Goal: Information Seeking & Learning: Learn about a topic

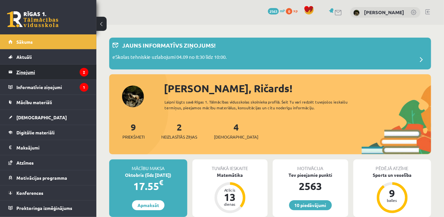
click at [45, 69] on legend "Ziņojumi 2" at bounding box center [52, 72] width 72 height 15
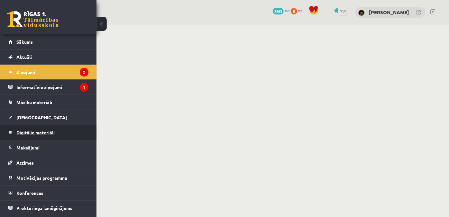
click at [35, 130] on span "Digitālie materiāli" at bounding box center [35, 133] width 38 height 6
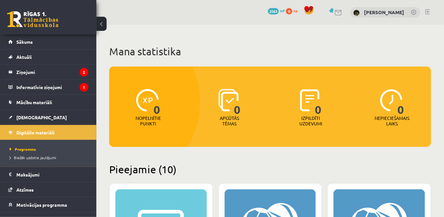
scroll to position [117, 0]
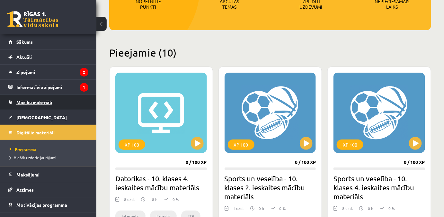
click at [39, 101] on span "Mācību materiāli" at bounding box center [34, 102] width 36 height 6
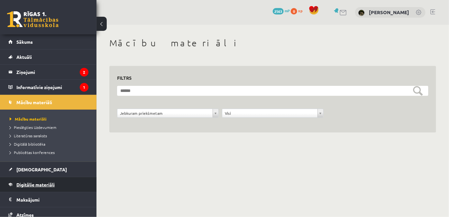
click at [41, 183] on span "Digitālie materiāli" at bounding box center [35, 185] width 38 height 6
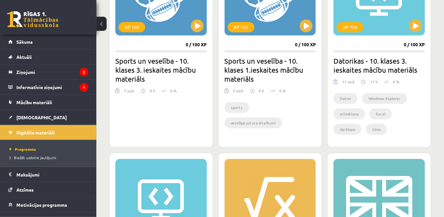
scroll to position [555, 0]
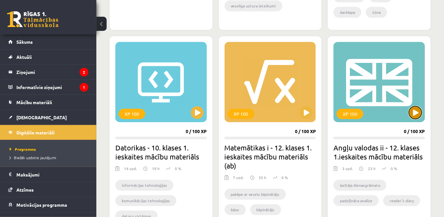
click at [412, 110] on button at bounding box center [415, 112] width 13 height 13
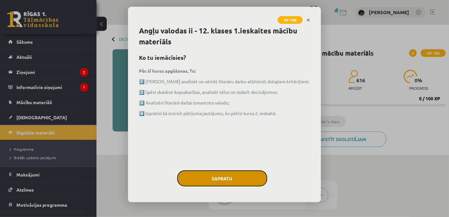
click at [206, 185] on button "Sapratu" at bounding box center [222, 178] width 90 height 16
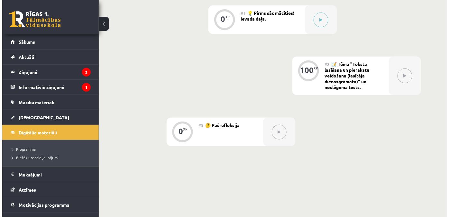
scroll to position [146, 0]
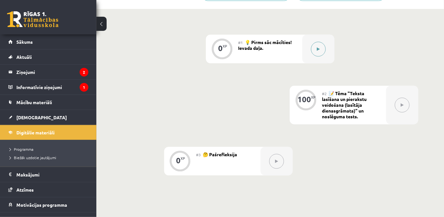
click at [319, 52] on button at bounding box center [318, 49] width 15 height 15
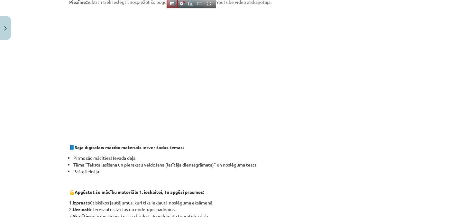
scroll to position [0, 0]
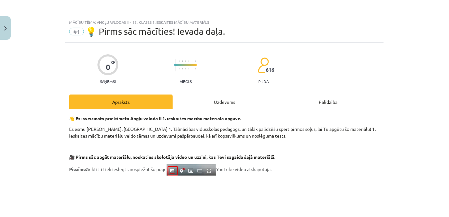
click at [215, 105] on div "Uzdevums" at bounding box center [225, 102] width 104 height 14
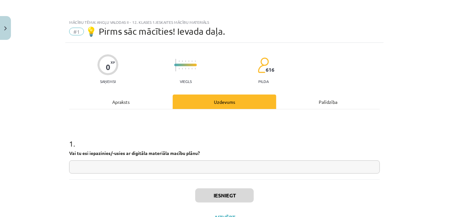
scroll to position [16, 0]
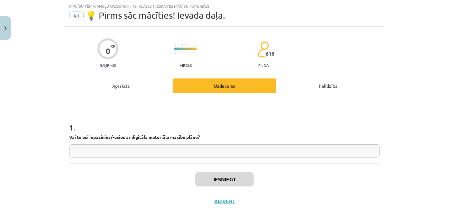
click at [143, 82] on div "Apraksts" at bounding box center [121, 85] width 104 height 14
